Goal: Use online tool/utility: Utilize a website feature to perform a specific function

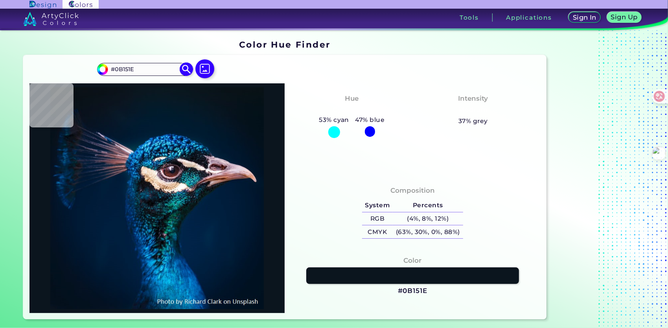
click at [160, 67] on input "#0B151E" at bounding box center [144, 69] width 73 height 11
type input "#0c161f"
type input "#0C161F"
type input "#0b151e"
paste input "[URL][DOMAIN_NAME]"
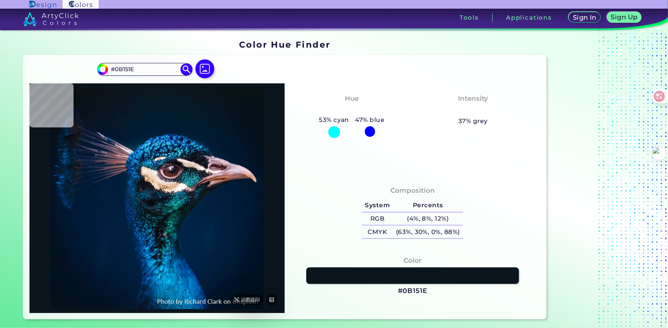
type input "[URL][DOMAIN_NAME]"
type input "#0a151e"
type input "#0A151E"
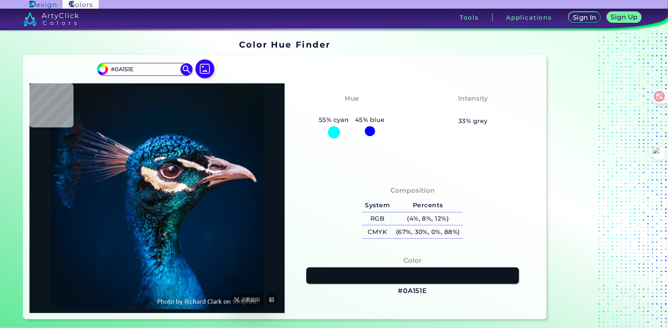
type input "#0b161c"
type input "#0B161C"
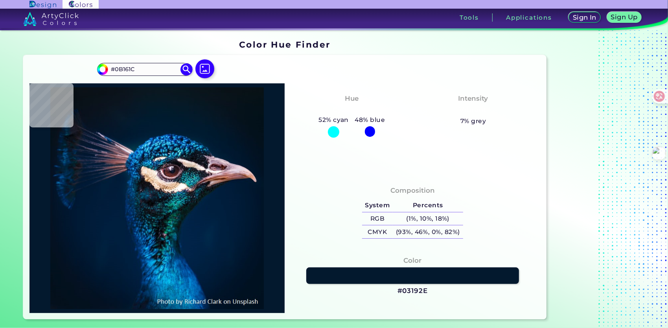
type input "#03192e"
click at [144, 67] on input "#03192E" at bounding box center [144, 69] width 73 height 11
paste input "F9F7F7"
type input "F9F7F7"
click at [186, 73] on img at bounding box center [187, 70] width 14 height 14
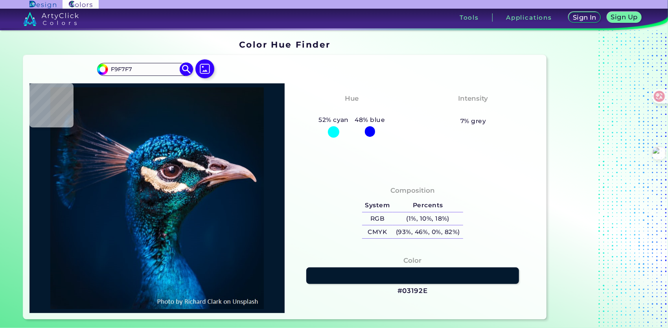
type input "#f9f7f7"
type input "#F9F7F7"
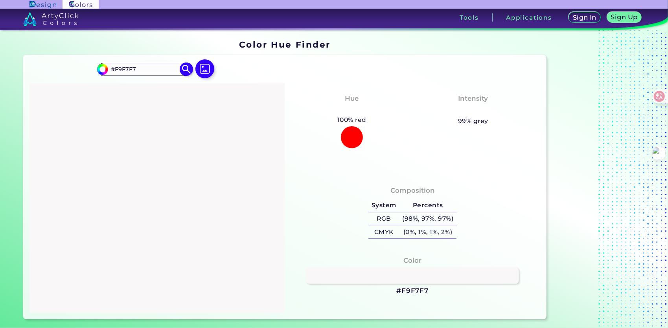
click at [160, 70] on input "#F9F7F7" at bounding box center [144, 69] width 73 height 11
click at [160, 72] on input "#F9F7F7" at bounding box center [144, 69] width 73 height 11
click at [275, 46] on h1 "Color Hue Finder" at bounding box center [285, 45] width 92 height 12
drag, startPoint x: 238, startPoint y: 44, endPoint x: 330, endPoint y: 49, distance: 92.6
click at [330, 49] on div "Color Hue Finder" at bounding box center [285, 44] width 530 height 15
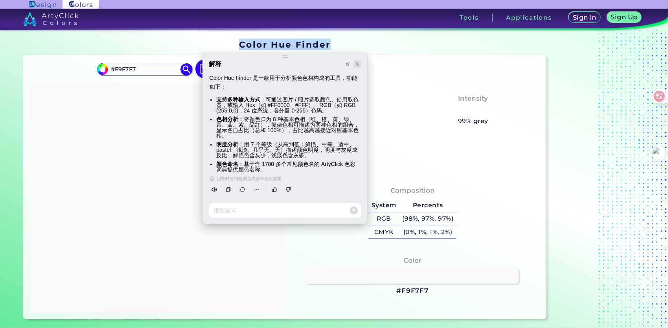
click at [361, 64] on span at bounding box center [358, 64] width 8 height 8
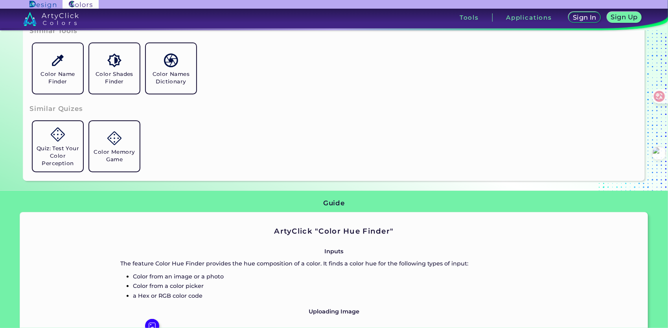
scroll to position [236, 0]
